Goal: Book appointment/travel/reservation

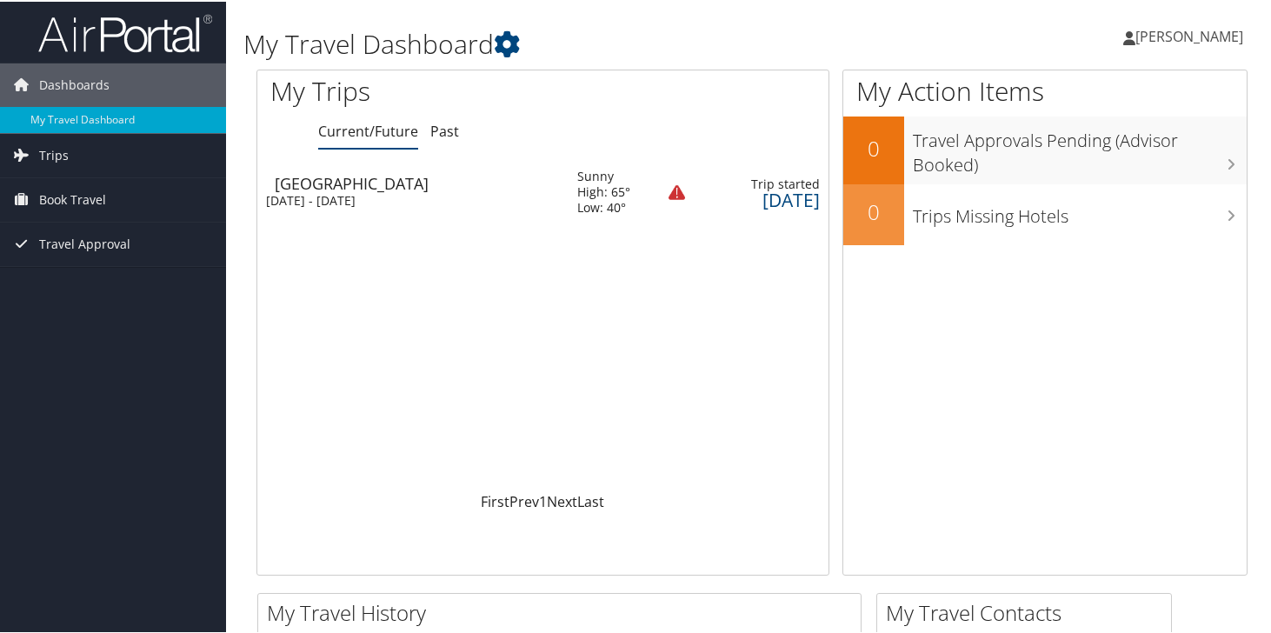
click at [338, 192] on div "[DATE] - [DATE]" at bounding box center [408, 199] width 285 height 16
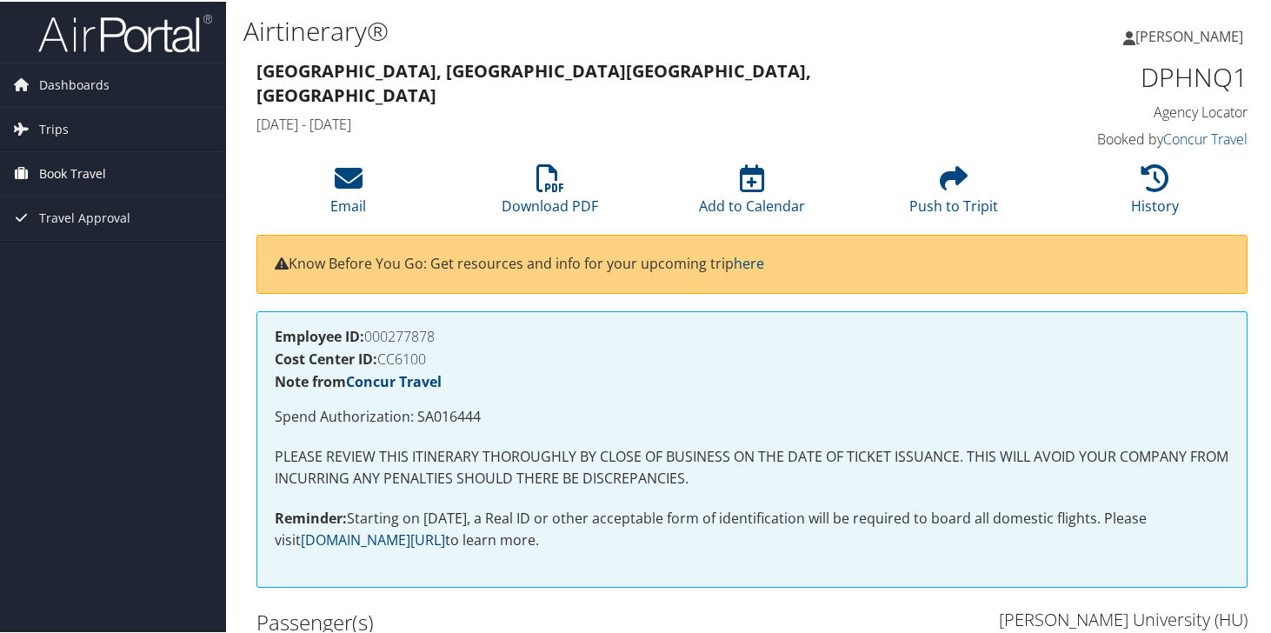
click at [81, 175] on span "Book Travel" at bounding box center [72, 171] width 67 height 43
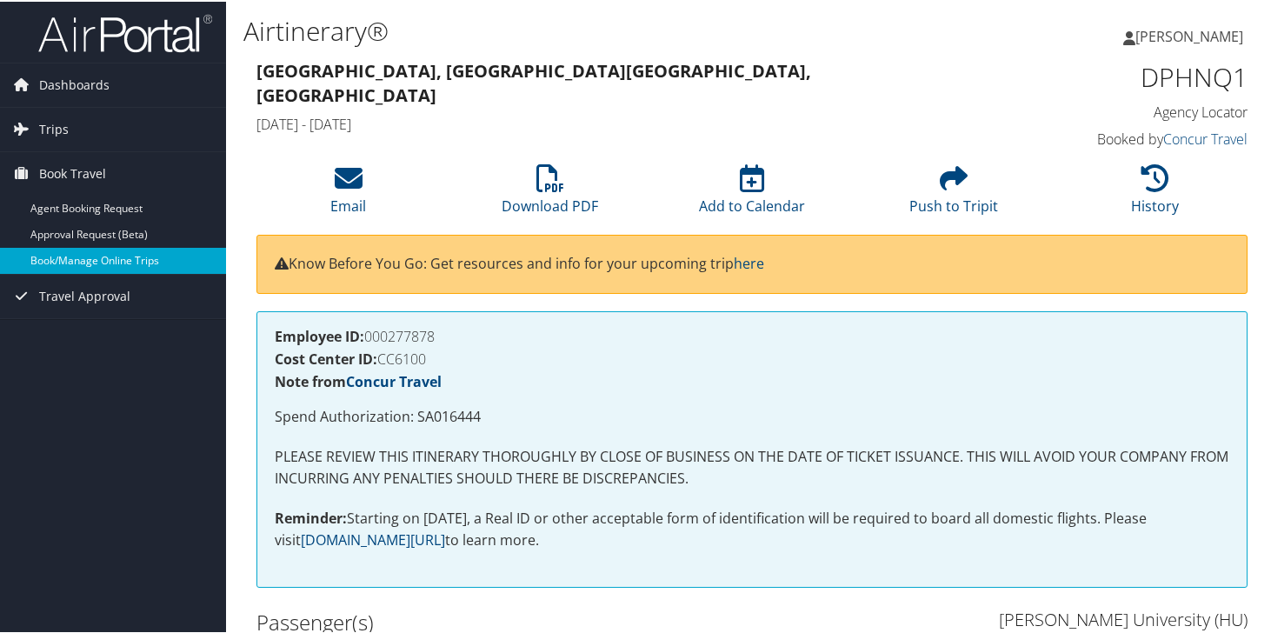
click at [90, 268] on link "Book/Manage Online Trips" at bounding box center [113, 259] width 226 height 26
